Goal: Task Accomplishment & Management: Manage account settings

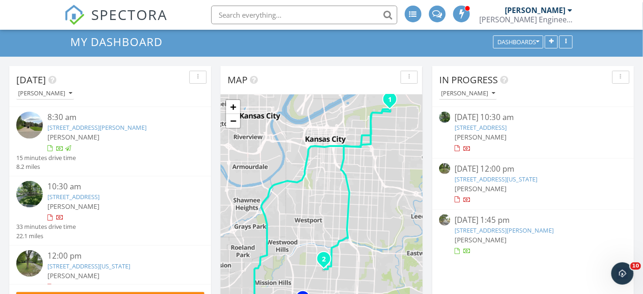
scroll to position [42, 0]
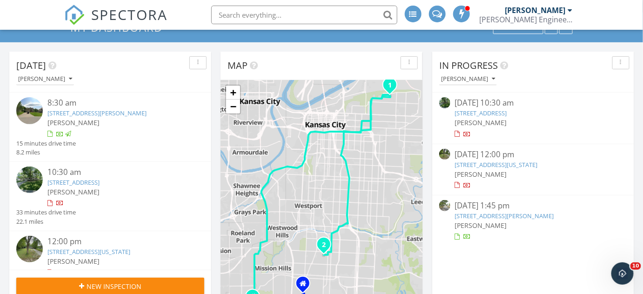
click at [473, 110] on link "3509 West 92nd Street , Leawood, KS 66206" at bounding box center [481, 113] width 52 height 8
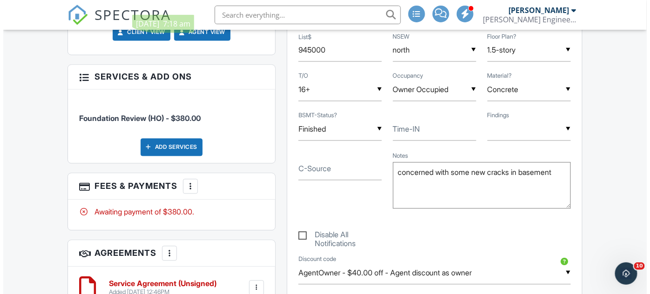
scroll to position [550, 0]
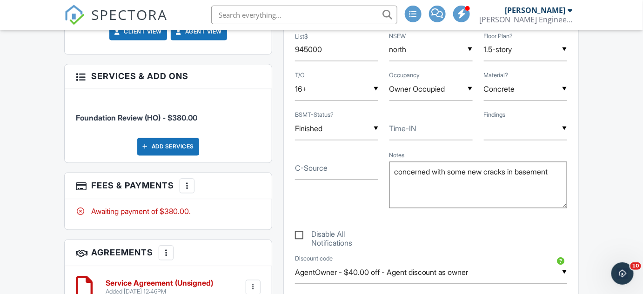
click at [186, 181] on div at bounding box center [186, 185] width 9 height 9
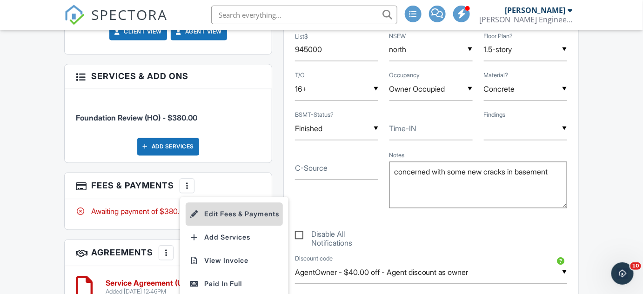
click at [212, 207] on li "Edit Fees & Payments" at bounding box center [234, 214] width 97 height 23
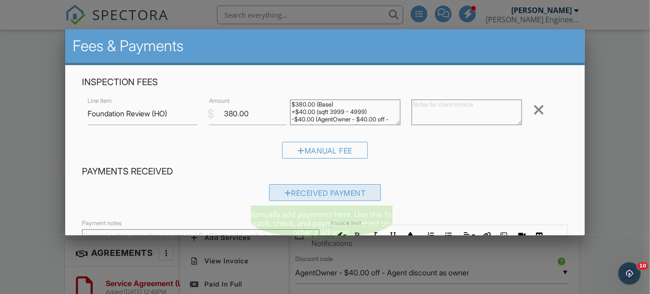
click at [302, 197] on div "Received Payment" at bounding box center [325, 192] width 112 height 17
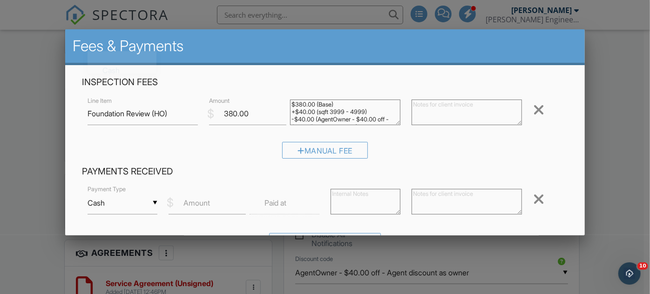
click at [155, 202] on input "Cash" at bounding box center [122, 203] width 70 height 23
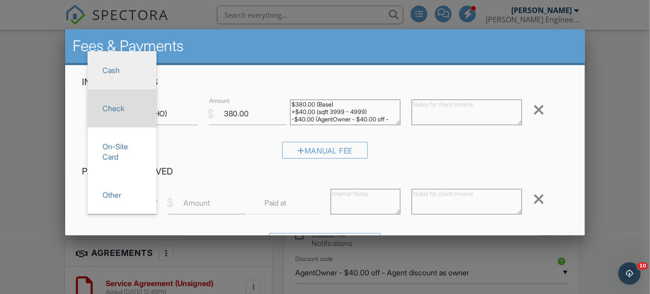
click at [127, 111] on span "Check" at bounding box center [122, 108] width 54 height 23
type input "Check"
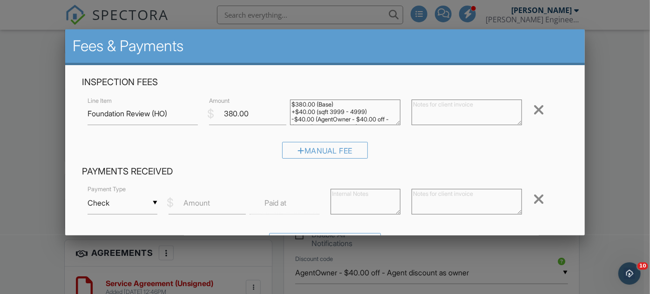
click at [195, 202] on label "Amount" at bounding box center [196, 203] width 27 height 10
click at [195, 202] on input "Amount" at bounding box center [206, 203] width 77 height 23
type input "380"
click at [423, 198] on textarea at bounding box center [466, 202] width 110 height 26
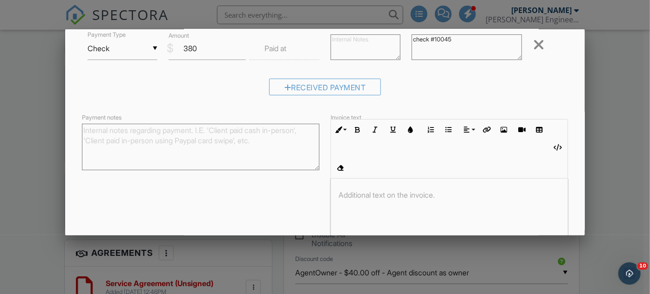
scroll to position [194, 0]
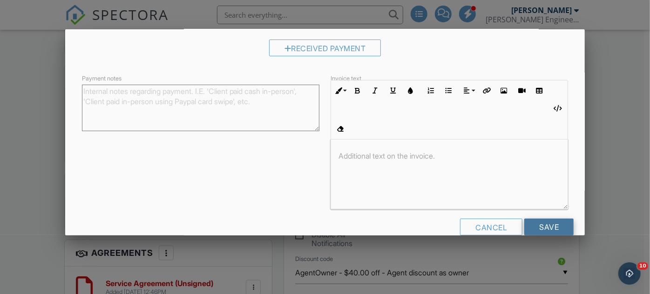
type textarea "check #10045"
click at [532, 219] on input "Save" at bounding box center [548, 227] width 49 height 17
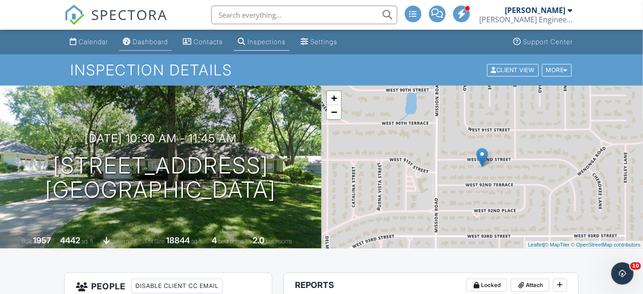
click at [149, 41] on div "Dashboard" at bounding box center [150, 42] width 35 height 8
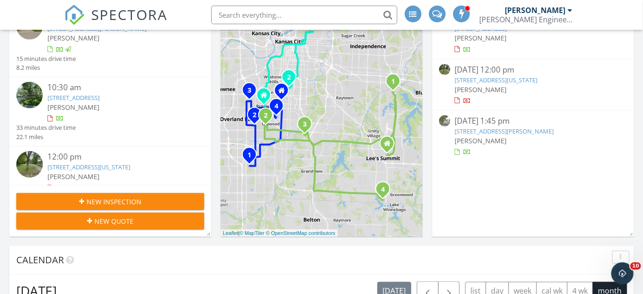
scroll to position [84, 0]
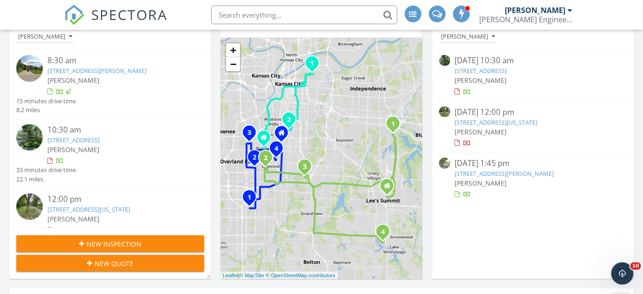
click at [479, 69] on link "3509 West 92nd Street , Leawood, KS 66206" at bounding box center [481, 71] width 52 height 8
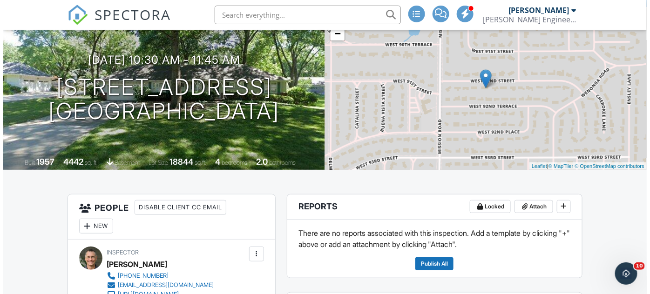
scroll to position [127, 0]
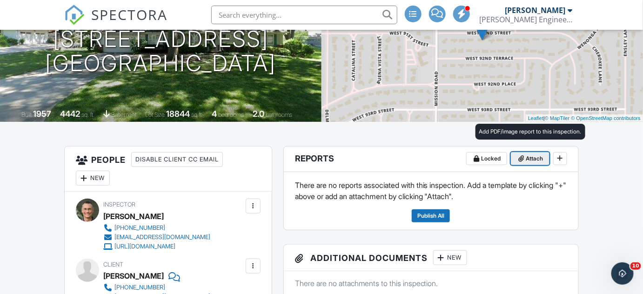
click at [536, 159] on span "Attach" at bounding box center [534, 158] width 17 height 9
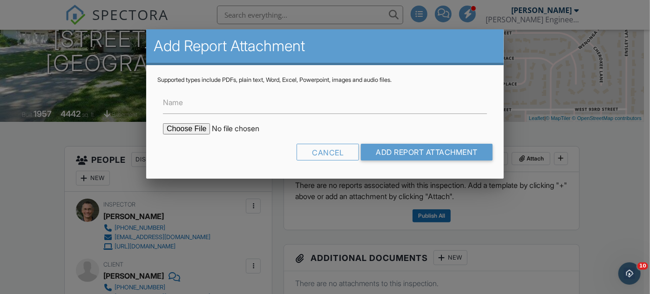
click at [185, 130] on input "file" at bounding box center [242, 128] width 158 height 11
type input "C:\fakepath\[STREET_ADDRESS]pdf"
click at [416, 152] on input "Add Report Attachment" at bounding box center [427, 152] width 132 height 17
